Goal: Information Seeking & Learning: Find specific fact

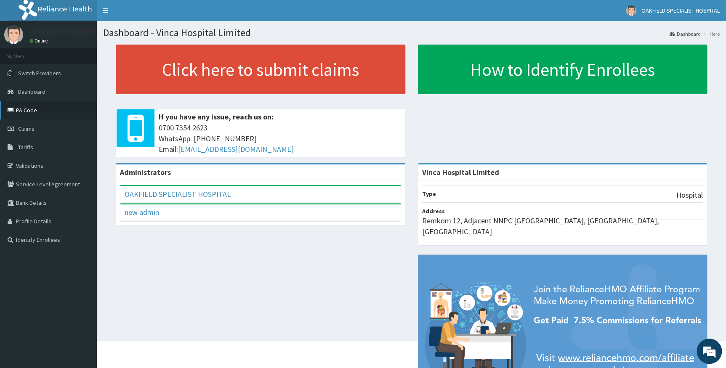
click at [29, 112] on link "PA Code" at bounding box center [48, 110] width 97 height 19
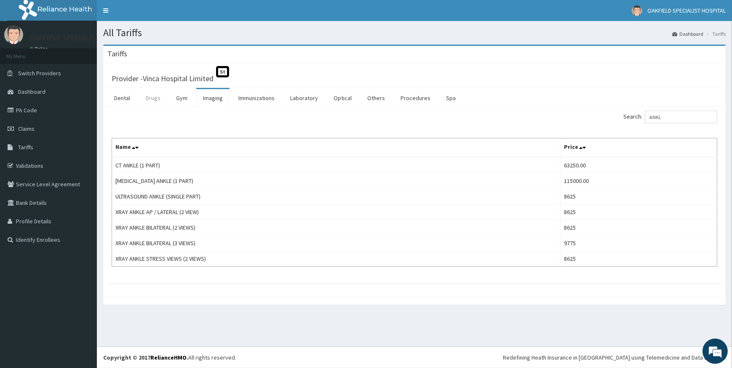
click at [155, 97] on link "Drugs" at bounding box center [153, 98] width 28 height 18
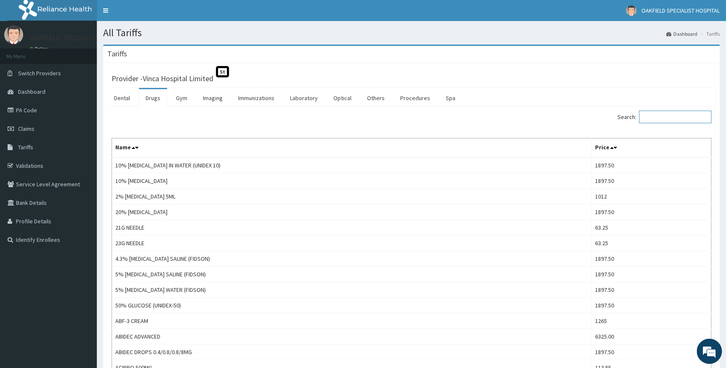
click at [655, 115] on input "Search:" at bounding box center [675, 117] width 72 height 13
paste input "ARTHROTEC"
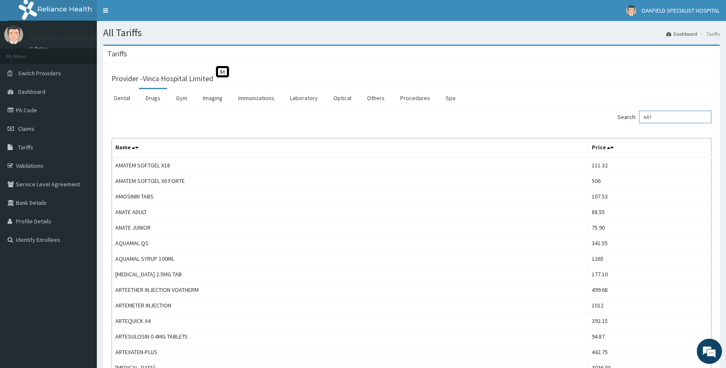
click at [665, 116] on input "ART" at bounding box center [675, 117] width 72 height 13
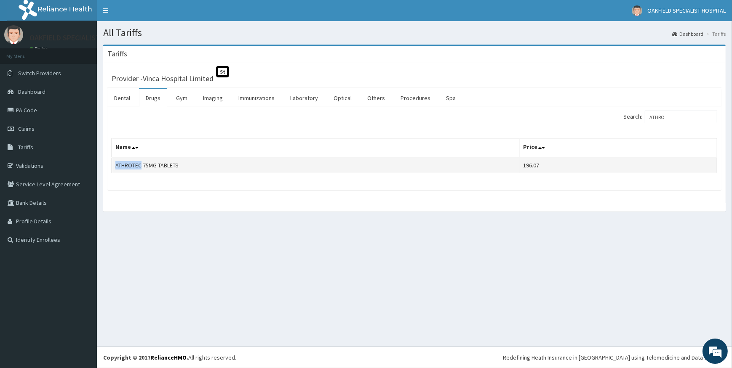
drag, startPoint x: 116, startPoint y: 163, endPoint x: 138, endPoint y: 166, distance: 22.6
click at [139, 165] on td "ATHROTEC 75MG TABLETS" at bounding box center [316, 165] width 408 height 16
copy td "ATHROTE"
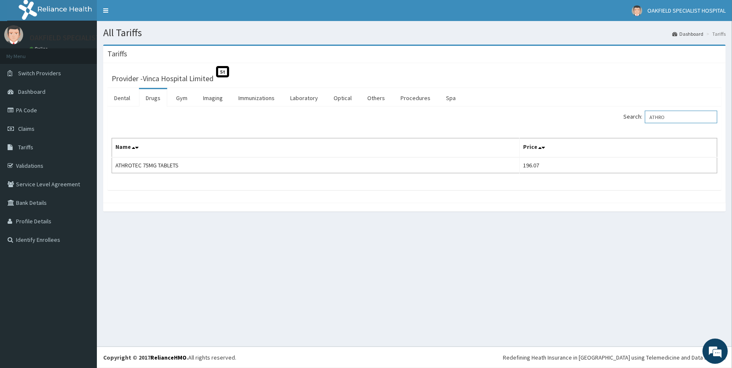
drag, startPoint x: 670, startPoint y: 118, endPoint x: 647, endPoint y: 118, distance: 23.6
click at [648, 118] on label "Search: ATHRO" at bounding box center [670, 117] width 94 height 13
paste input "BACLOFENAC"
drag, startPoint x: 686, startPoint y: 118, endPoint x: 620, endPoint y: 120, distance: 65.7
click at [620, 120] on div "Search: BACLO" at bounding box center [569, 118] width 296 height 15
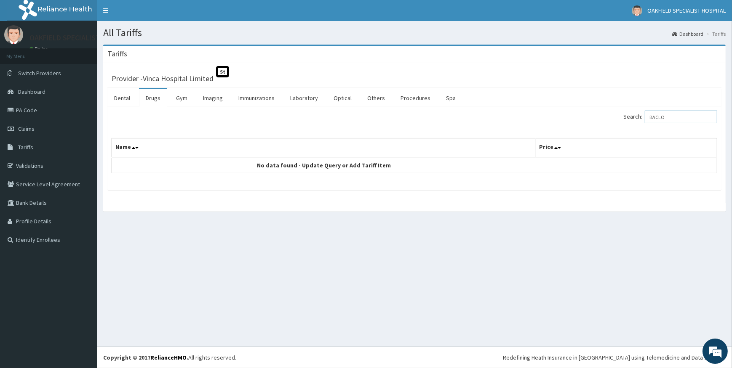
paste input "DICLOFENAC"
type input "DICLOFENAC"
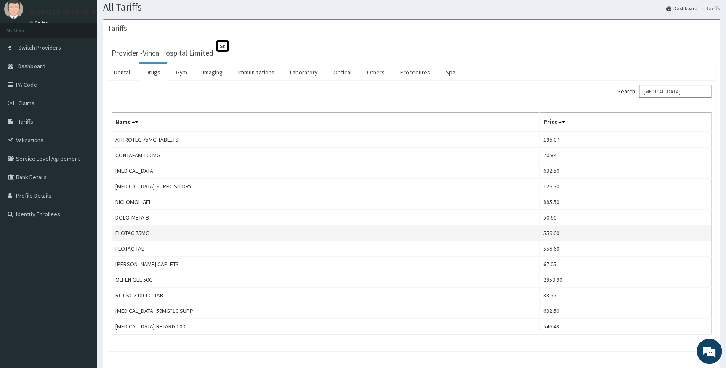
scroll to position [66, 0]
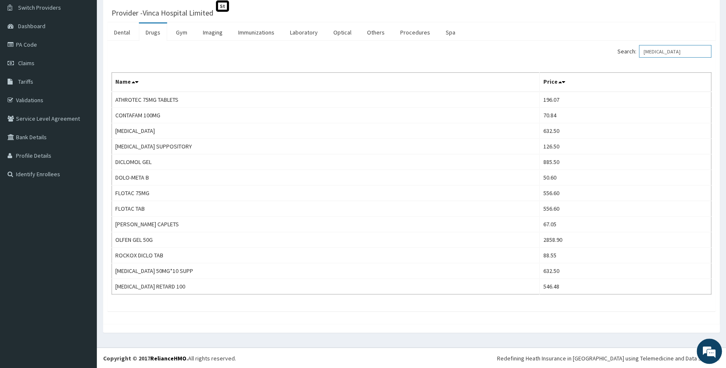
drag, startPoint x: 682, startPoint y: 48, endPoint x: 625, endPoint y: 57, distance: 57.5
click at [626, 56] on label "Search: DICLOFENAC" at bounding box center [665, 51] width 94 height 13
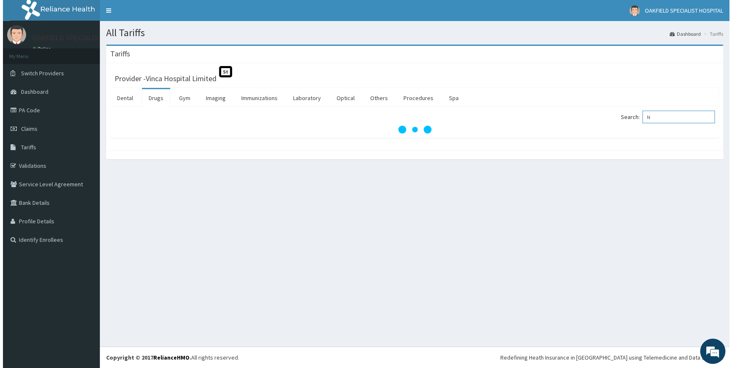
scroll to position [0, 0]
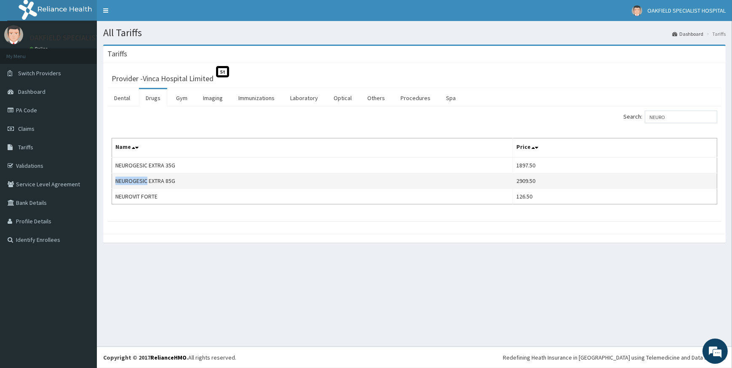
drag, startPoint x: 115, startPoint y: 179, endPoint x: 141, endPoint y: 180, distance: 26.1
click at [147, 181] on td "NEUROGESIC EXTRA 85G" at bounding box center [312, 181] width 401 height 16
copy td "NEUROGESIC"
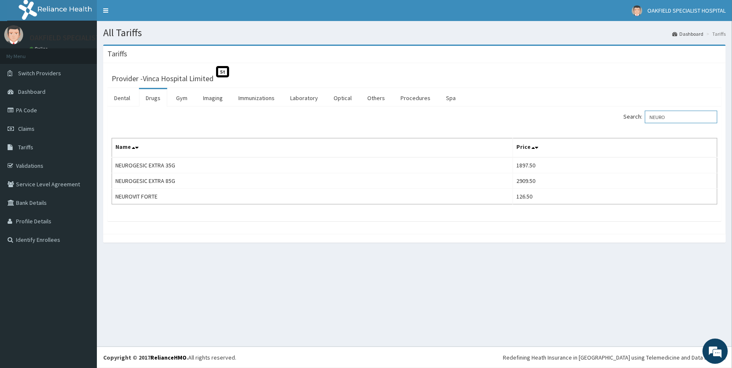
drag, startPoint x: 674, startPoint y: 118, endPoint x: 550, endPoint y: 114, distance: 124.3
click at [547, 118] on div "Search: NEURO" at bounding box center [569, 118] width 296 height 15
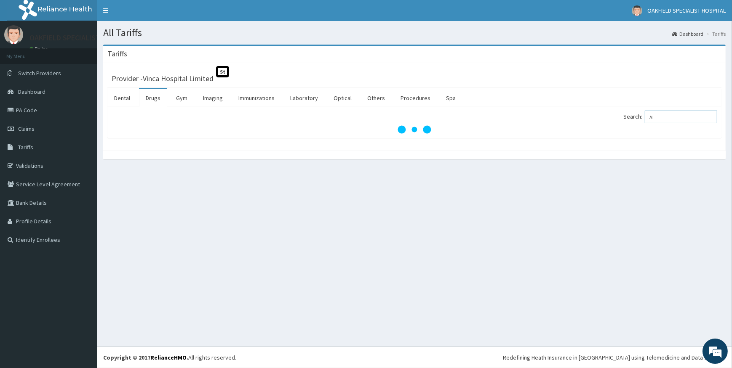
type input "A"
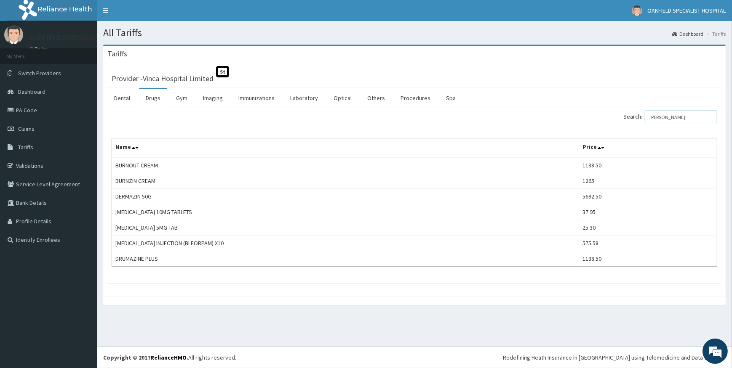
drag, startPoint x: 671, startPoint y: 120, endPoint x: 635, endPoint y: 118, distance: 36.3
click at [635, 118] on label "Search: DIAZ" at bounding box center [670, 117] width 94 height 13
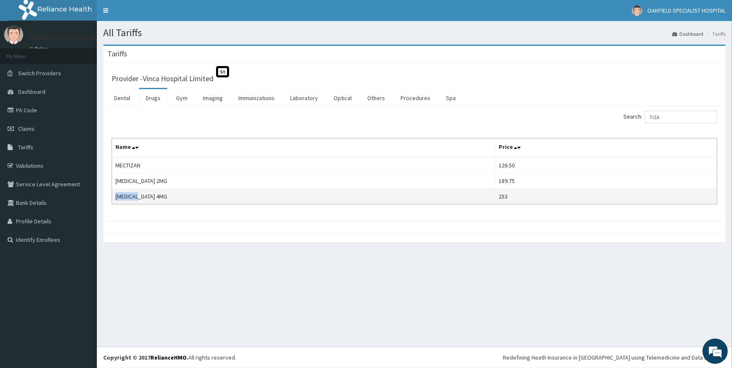
drag, startPoint x: 115, startPoint y: 195, endPoint x: 139, endPoint y: 195, distance: 23.6
click at [139, 195] on td "SIRDALUD 4MG" at bounding box center [303, 197] width 383 height 16
copy td "SIRDALUD"
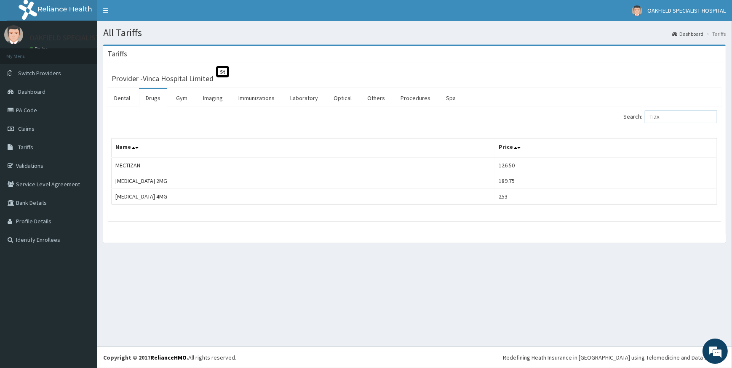
drag, startPoint x: 674, startPoint y: 117, endPoint x: 618, endPoint y: 112, distance: 56.2
click at [624, 114] on div "Search: TIZA" at bounding box center [569, 118] width 296 height 15
paste input "ORSINEX"
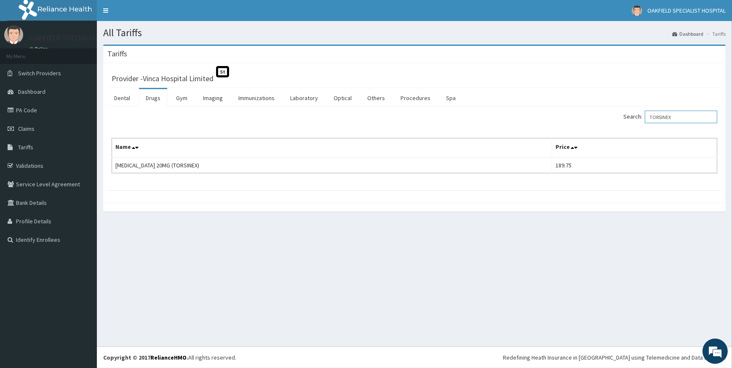
drag, startPoint x: 696, startPoint y: 118, endPoint x: 557, endPoint y: 133, distance: 140.1
click at [560, 133] on div "Search: TORSINEX Name Price TORSEMIDE 20MG (TORSINEX) 189.75" at bounding box center [414, 142] width 605 height 63
paste input "EPLERENONE"
drag, startPoint x: 693, startPoint y: 117, endPoint x: 583, endPoint y: 120, distance: 109.5
click at [591, 121] on div "Search: EPLERENONE" at bounding box center [569, 118] width 296 height 15
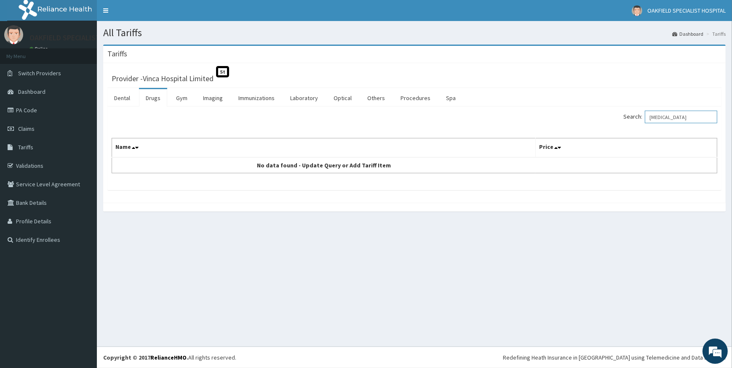
paste input "TELMISARTA"
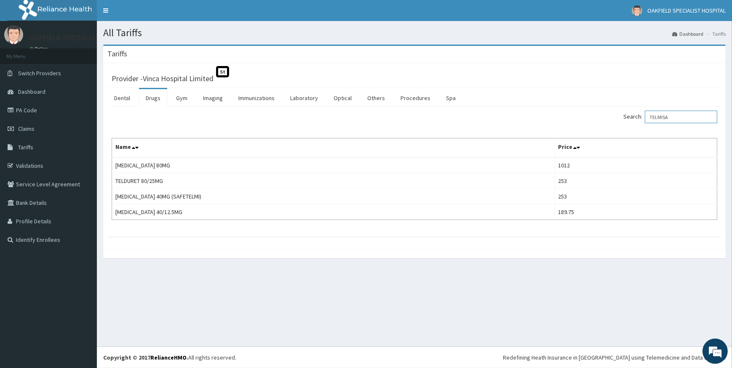
drag, startPoint x: 677, startPoint y: 120, endPoint x: 593, endPoint y: 116, distance: 84.3
click at [597, 118] on div "Search: TELMISA" at bounding box center [569, 118] width 296 height 15
paste input "DAPAGLIFLOZIN"
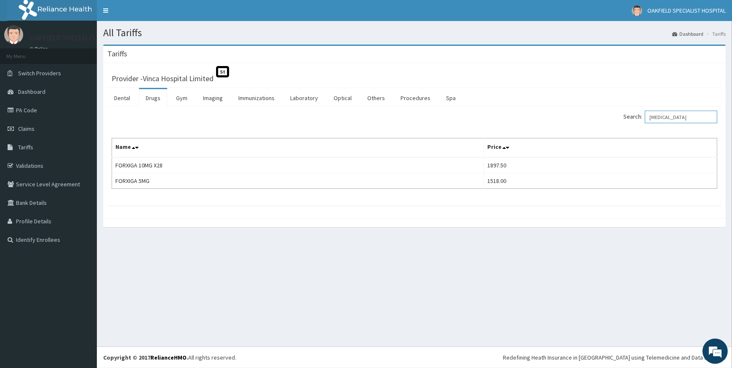
type input "DAPAGLIFLOZIN"
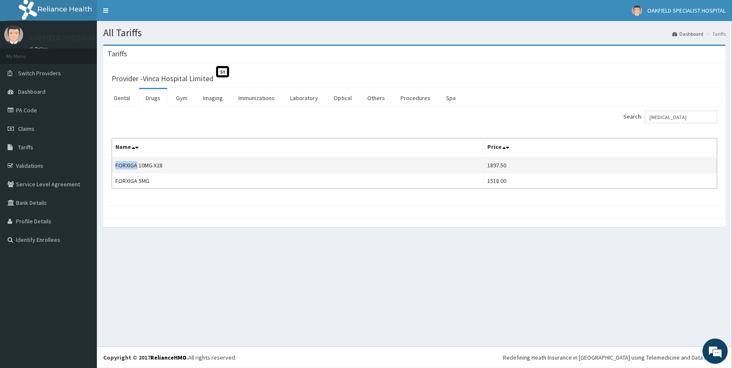
drag, startPoint x: 116, startPoint y: 163, endPoint x: 136, endPoint y: 162, distance: 19.4
click at [136, 162] on td "FORXIGA 10MG X28" at bounding box center [298, 165] width 372 height 16
copy td "FORXIGA"
